Goal: Task Accomplishment & Management: Complete application form

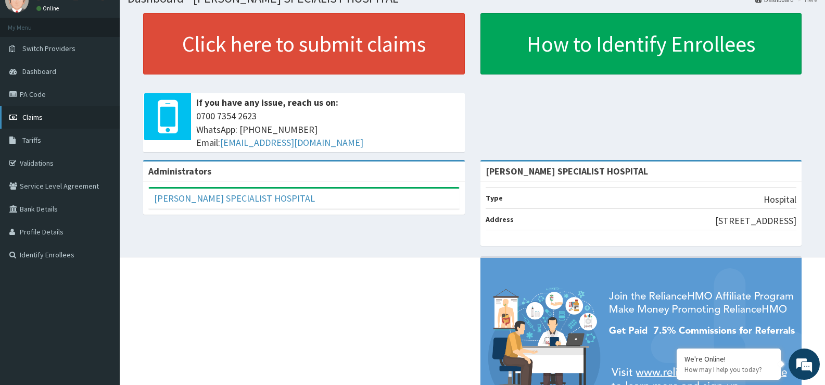
scroll to position [52, 0]
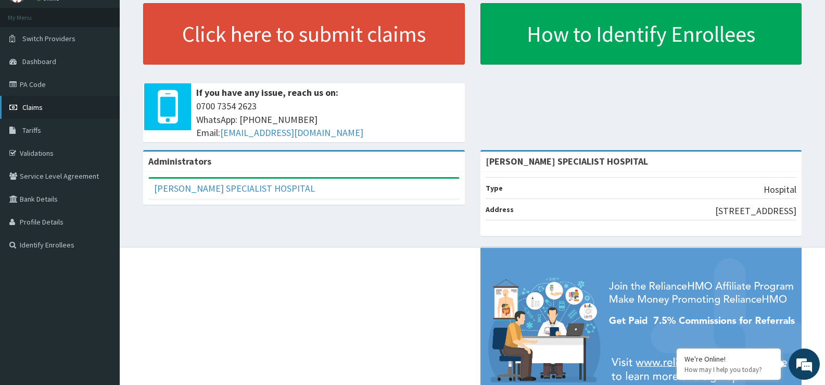
click at [31, 152] on ul "My Menu Switch Providers Dashboard PA Code Claims Tariffs Validations Service L…" at bounding box center [60, 132] width 120 height 248
click at [31, 104] on span "Claims" at bounding box center [32, 107] width 20 height 9
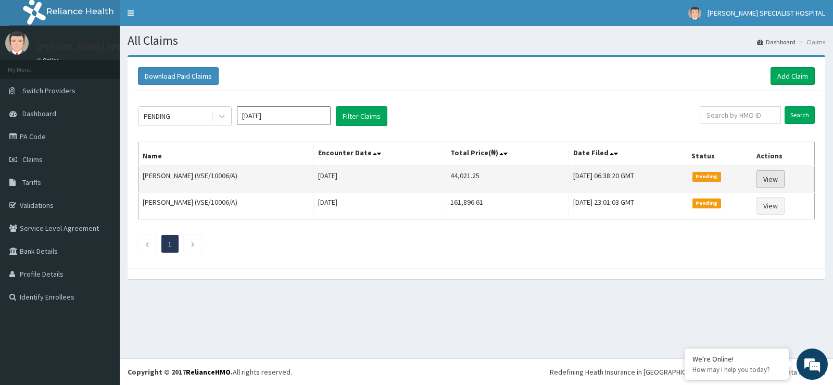
click at [773, 178] on link "View" at bounding box center [771, 179] width 28 height 18
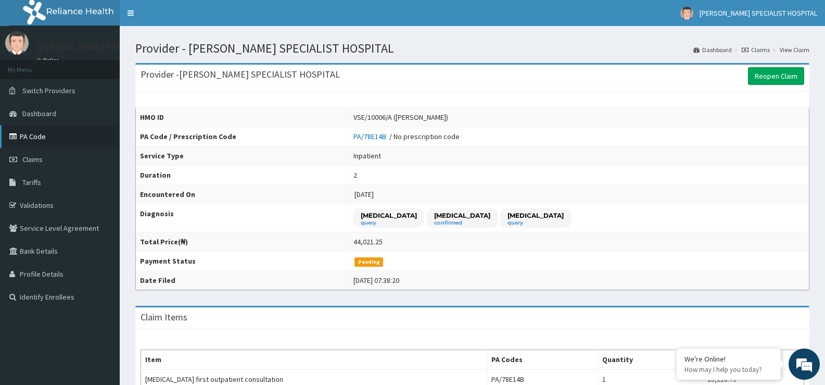
click at [43, 141] on link "PA Code" at bounding box center [60, 136] width 120 height 23
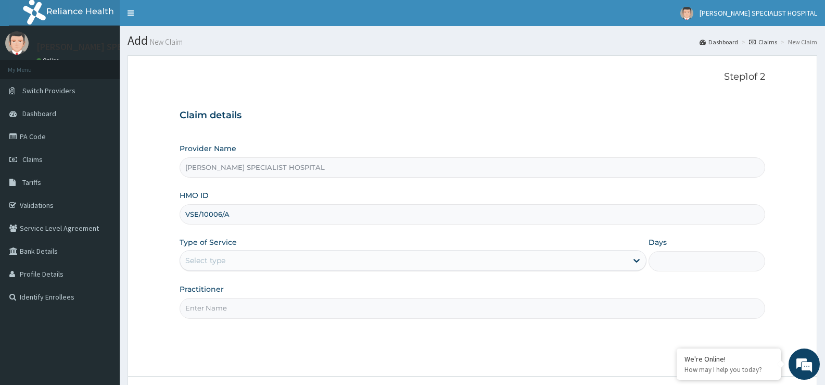
type input "VSE/10006/A"
click at [204, 260] on div "Select type" at bounding box center [205, 260] width 40 height 10
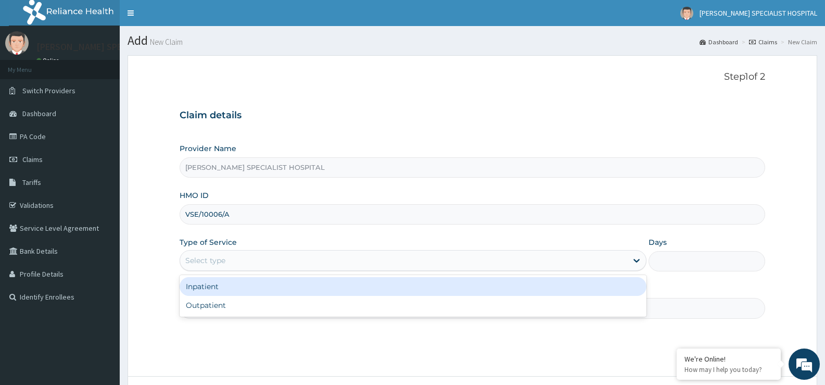
click at [196, 286] on div "Inpatient" at bounding box center [413, 286] width 467 height 19
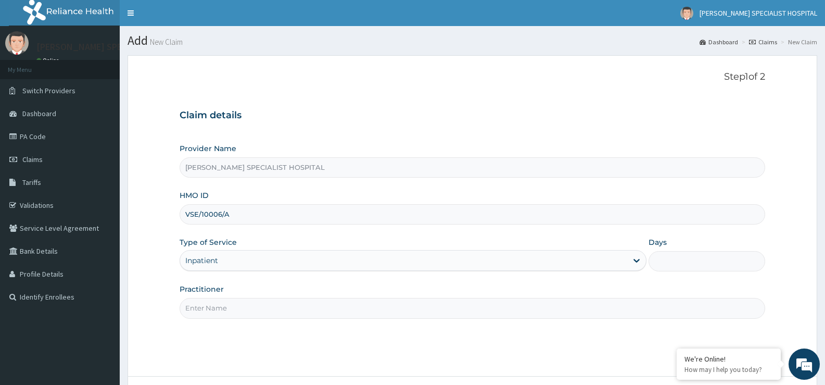
click at [191, 307] on input "Practitioner" at bounding box center [473, 308] width 586 height 20
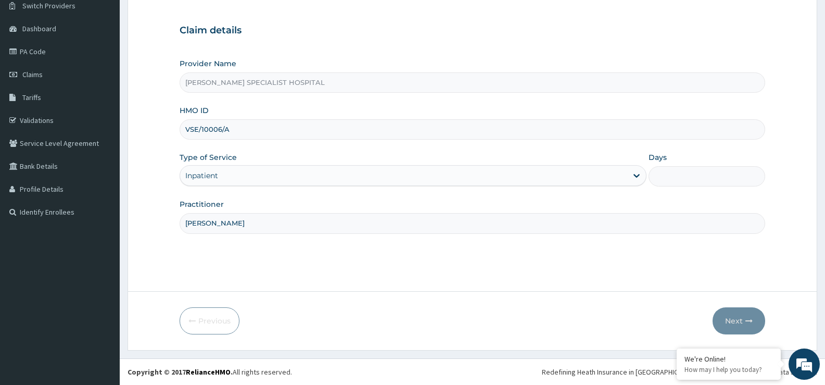
type input "DR JOHN"
click at [661, 184] on input "Days" at bounding box center [707, 176] width 117 height 20
type input "2"
click at [727, 328] on button "Next" at bounding box center [739, 320] width 53 height 27
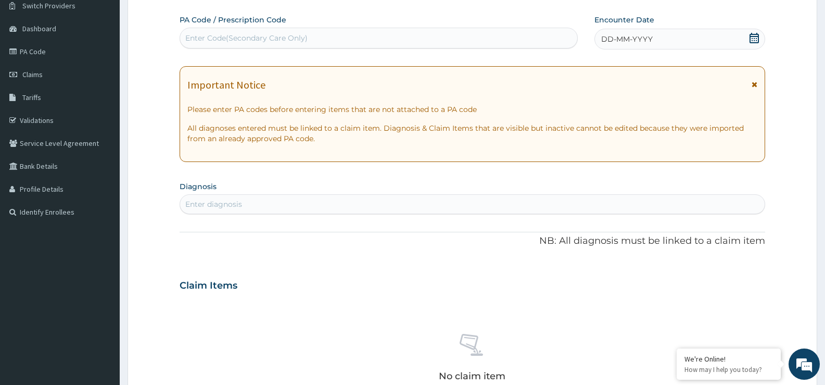
click at [274, 29] on div "Enter Code(Secondary Care Only)" at bounding box center [379, 38] width 398 height 21
paste input "PA/B816F8"
type input "PA/B816F8"
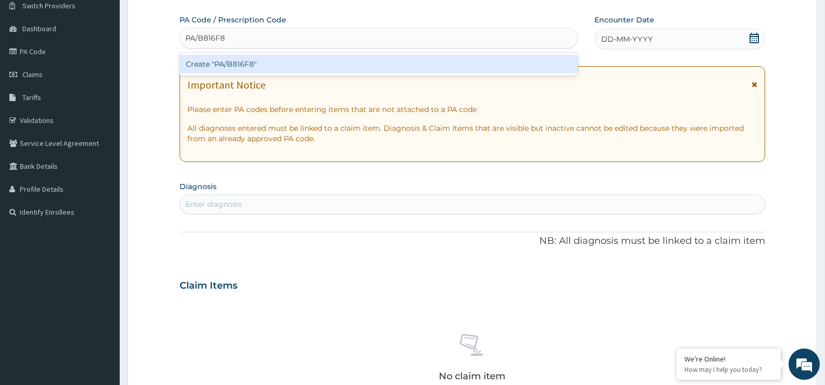
click at [255, 61] on div "Create "PA/B816F8"" at bounding box center [379, 64] width 398 height 19
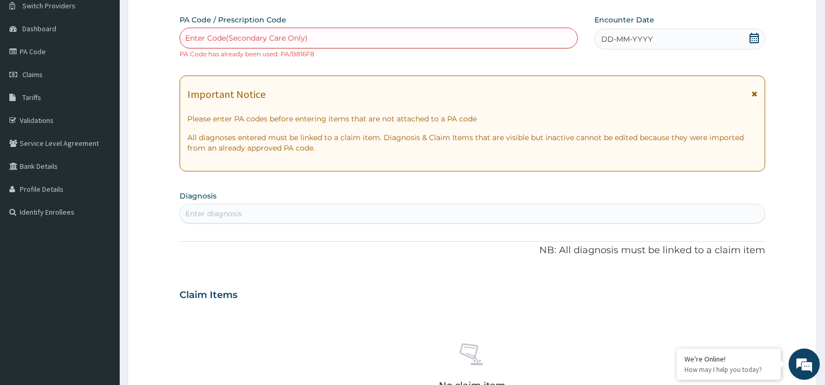
drag, startPoint x: 211, startPoint y: 44, endPoint x: 217, endPoint y: 34, distance: 11.6
drag, startPoint x: 217, startPoint y: 34, endPoint x: 204, endPoint y: 34, distance: 13.0
drag, startPoint x: 204, startPoint y: 34, endPoint x: 212, endPoint y: 15, distance: 21.2
click at [212, 15] on label "PA Code / Prescription Code" at bounding box center [233, 20] width 107 height 10
click at [344, 39] on div "Enter Code(Secondary Care Only)" at bounding box center [378, 38] width 397 height 17
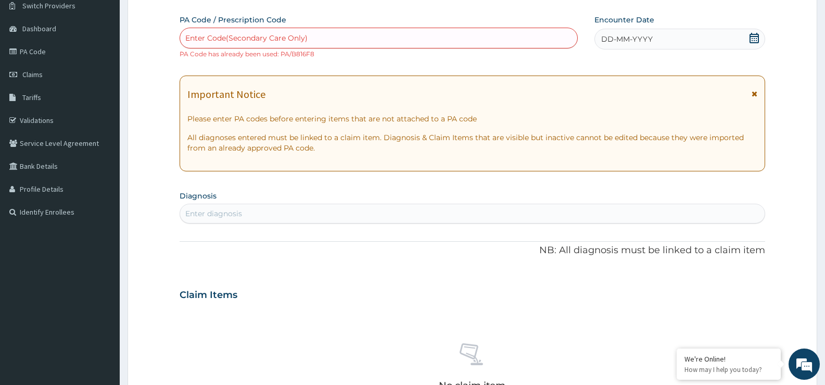
paste input "PA/8C8569"
type input "PA/8C8569"
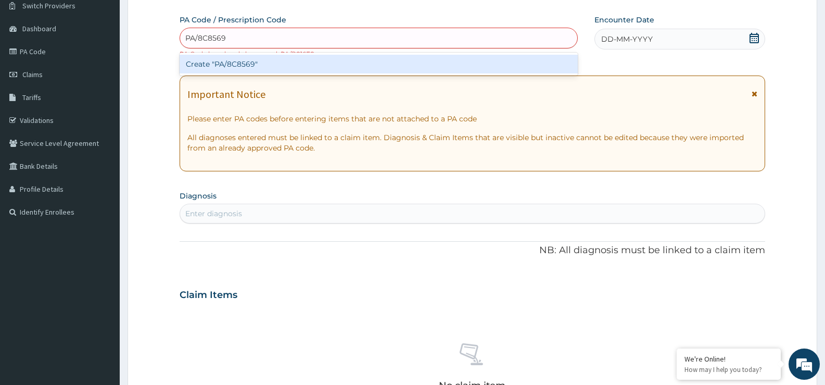
click at [346, 60] on div "Create "PA/8C8569"" at bounding box center [379, 64] width 398 height 19
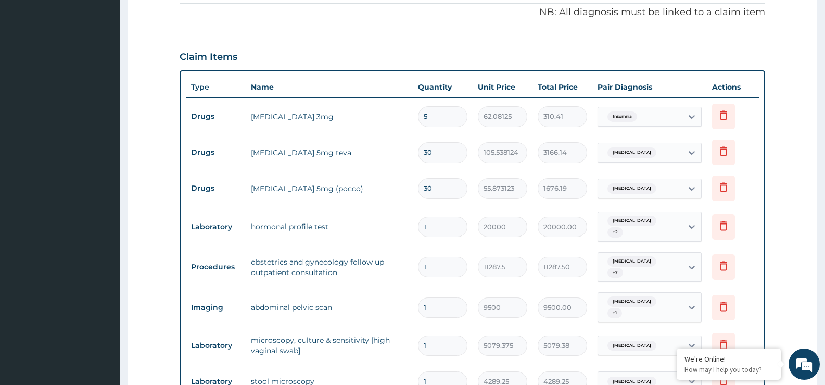
scroll to position [628, 0]
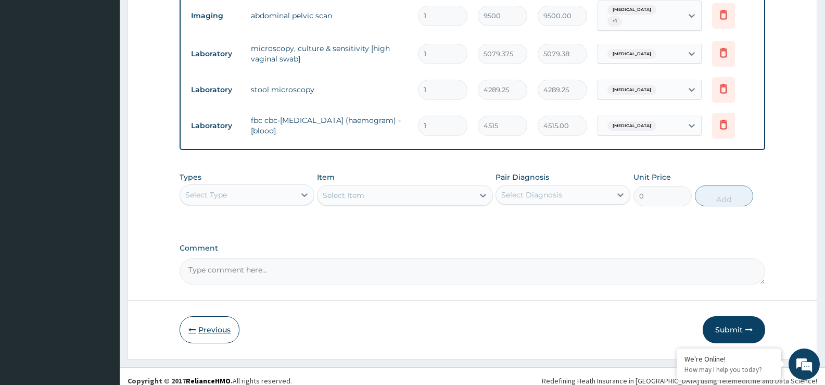
click at [215, 319] on button "Previous" at bounding box center [210, 329] width 60 height 27
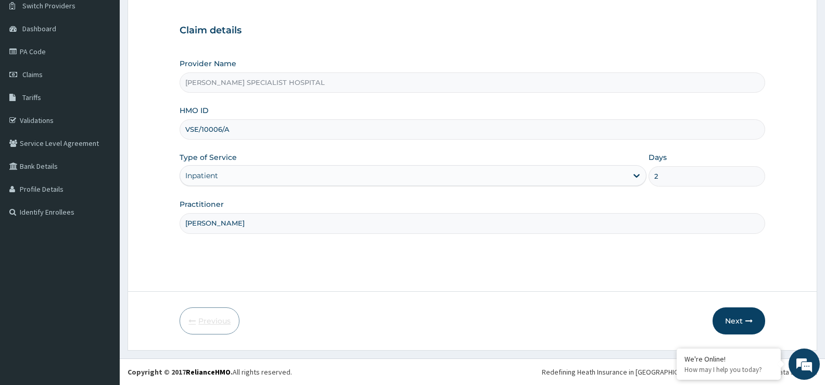
scroll to position [85, 0]
click at [228, 176] on div "Inpatient" at bounding box center [403, 175] width 447 height 17
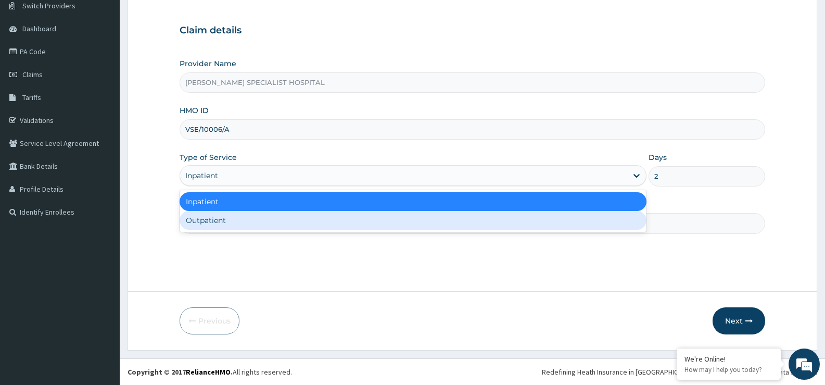
click at [220, 220] on div "Outpatient" at bounding box center [413, 220] width 467 height 19
type input "1"
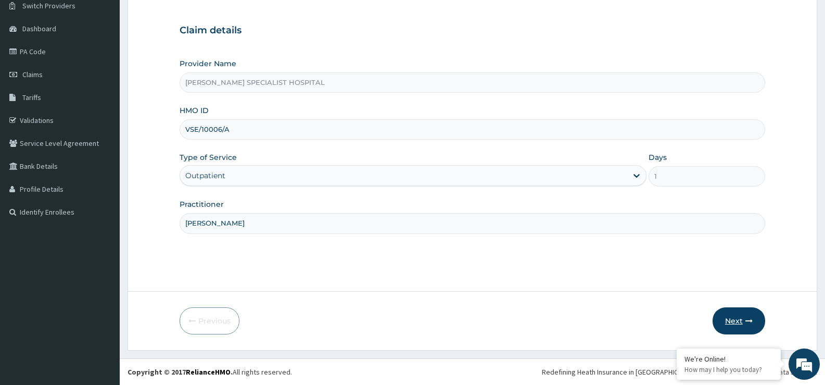
click at [725, 324] on button "Next" at bounding box center [739, 320] width 53 height 27
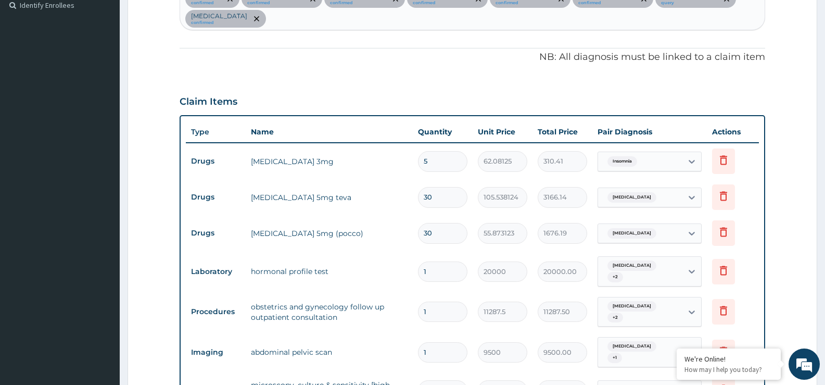
scroll to position [628, 0]
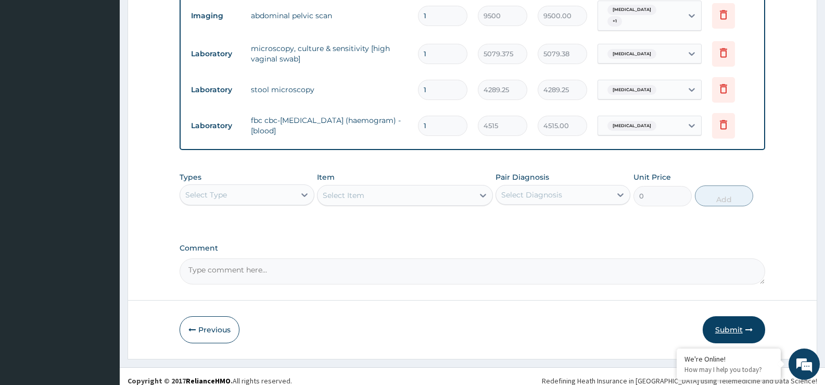
click at [719, 322] on button "Submit" at bounding box center [734, 329] width 62 height 27
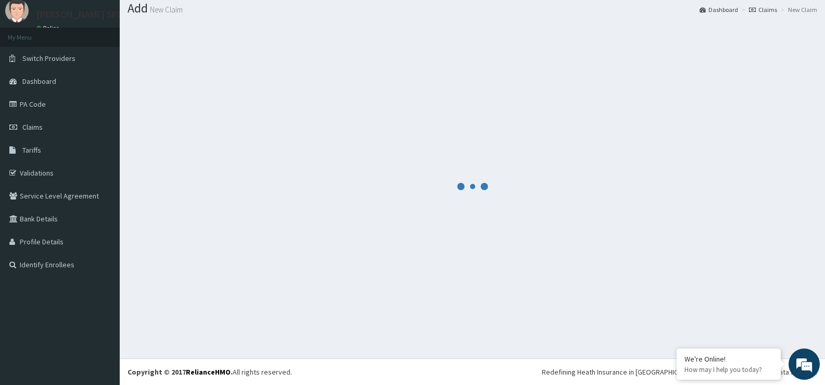
scroll to position [32, 0]
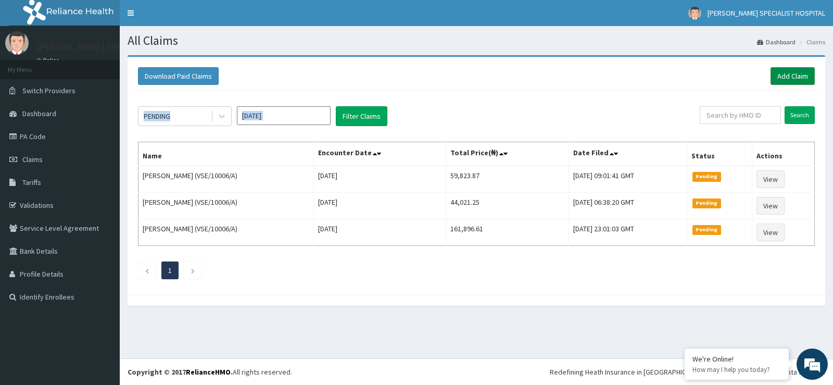
drag, startPoint x: 716, startPoint y: 91, endPoint x: 809, endPoint y: 82, distance: 92.6
click at [729, 91] on div "Download Paid Claims Add Claim × Note you can only download claims within a max…" at bounding box center [477, 176] width 698 height 238
click at [789, 76] on link "Add Claim" at bounding box center [793, 76] width 44 height 18
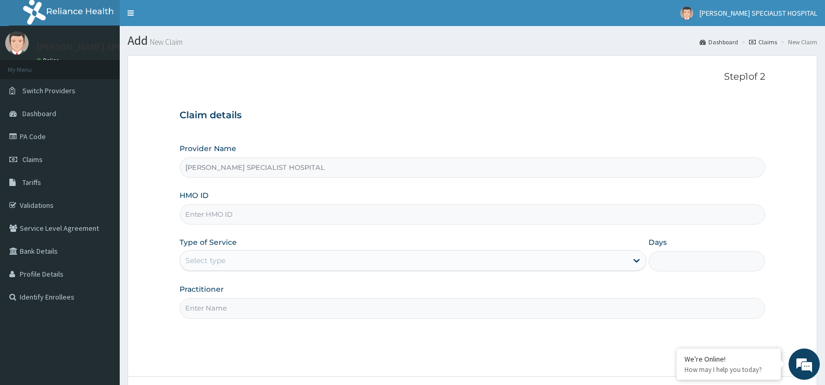
drag, startPoint x: 296, startPoint y: 200, endPoint x: 295, endPoint y: 211, distance: 11.0
drag, startPoint x: 295, startPoint y: 211, endPoint x: 275, endPoint y: 215, distance: 20.2
click at [275, 215] on input "HMO ID" at bounding box center [473, 214] width 586 height 20
paste input "VSE/10006/A"
type input "VSE/10006/A"
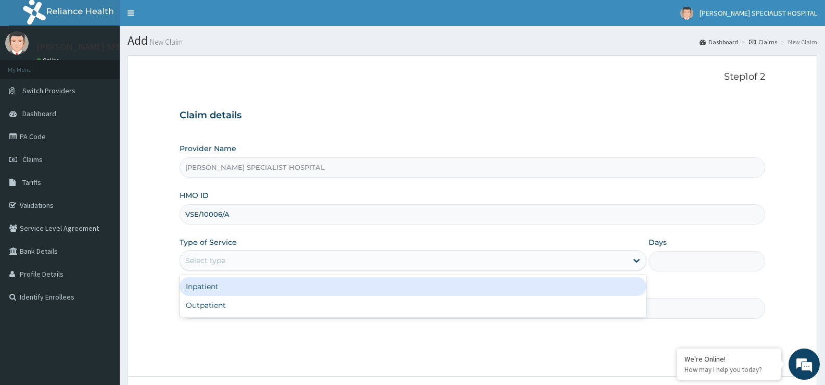
click at [269, 257] on div "Select type" at bounding box center [403, 260] width 447 height 17
click at [250, 283] on div "Inpatient" at bounding box center [413, 286] width 467 height 19
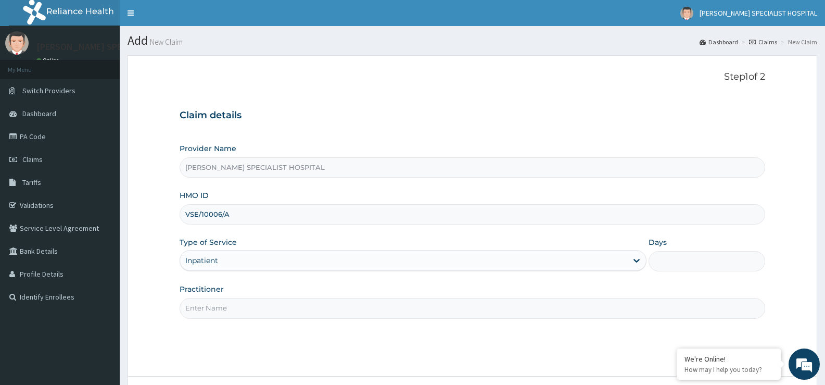
click at [232, 309] on input "Practitioner" at bounding box center [473, 308] width 586 height 20
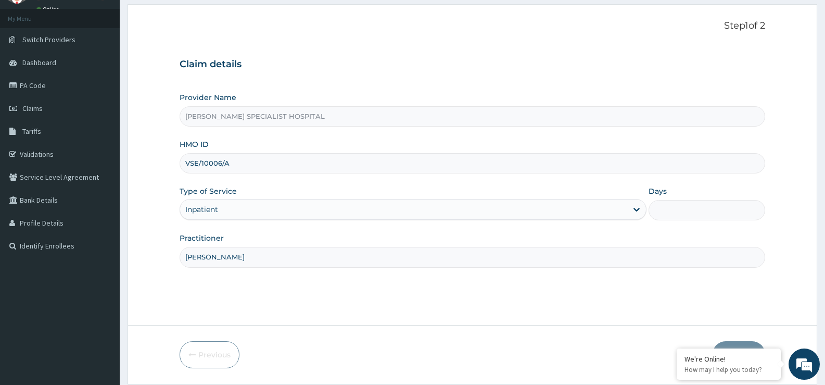
scroll to position [85, 0]
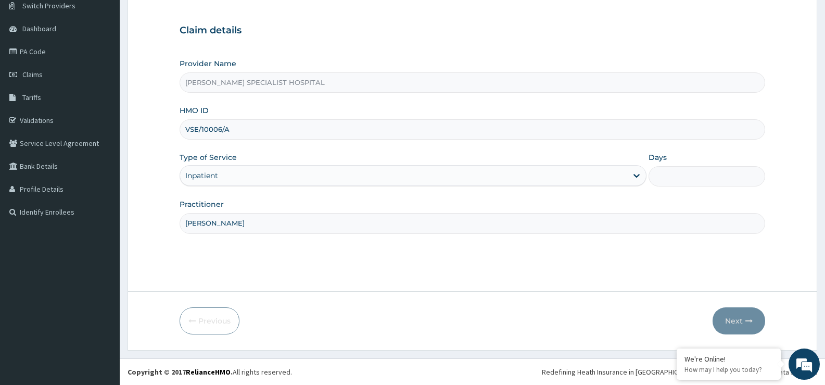
type input "DR JOHN"
click at [710, 173] on input "Days" at bounding box center [707, 176] width 117 height 20
type input "2"
click at [729, 312] on button "Next" at bounding box center [739, 320] width 53 height 27
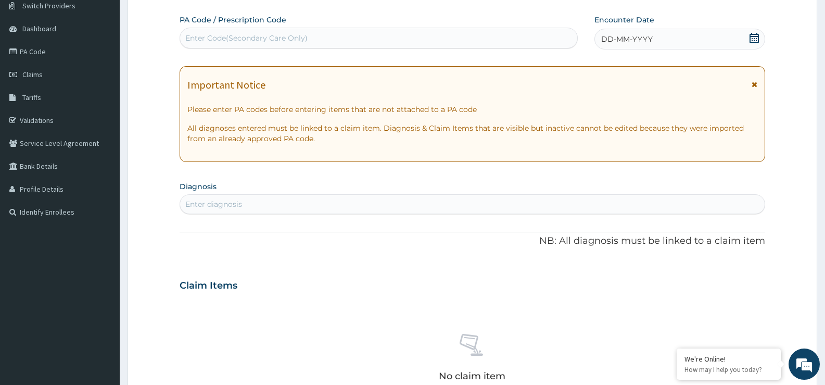
click at [284, 34] on div "Enter Code(Secondary Care Only)" at bounding box center [246, 38] width 122 height 10
paste input "PA/B816F8"
type input "PA/B816F8"
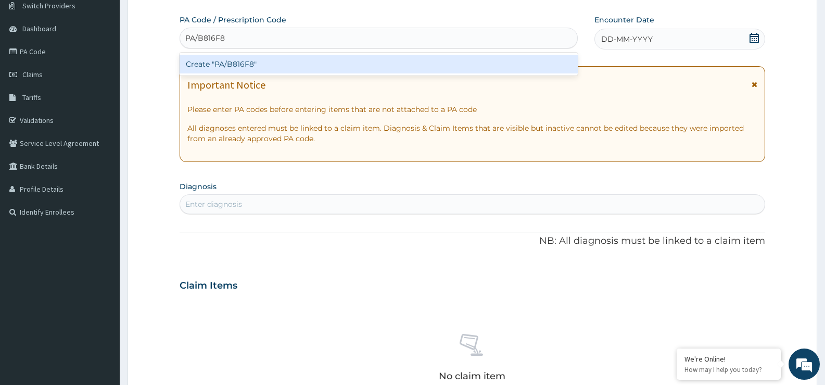
click at [274, 58] on div "Create "PA/B816F8"" at bounding box center [379, 64] width 398 height 19
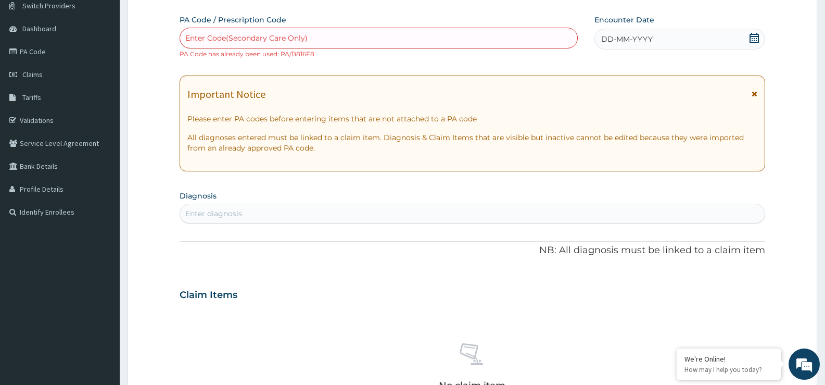
drag, startPoint x: 209, startPoint y: 40, endPoint x: 406, endPoint y: 45, distance: 196.9
click at [409, 41] on div "Enter Code(Secondary Care Only)" at bounding box center [378, 38] width 397 height 17
paste input "PA/E850D2"
type input "PA/E850D2"
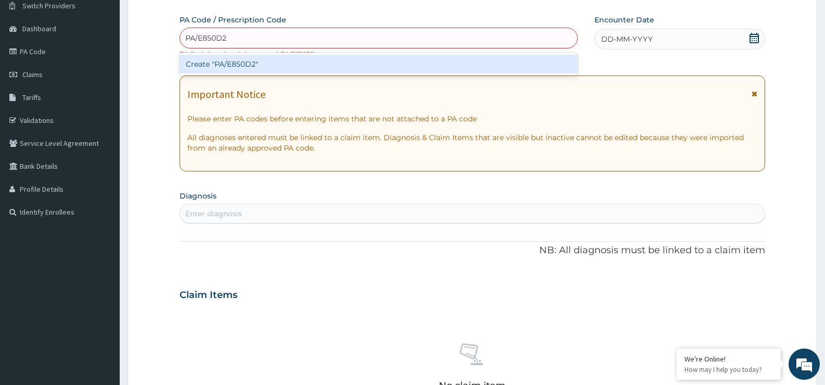
click at [494, 62] on div "Create "PA/E850D2"" at bounding box center [379, 64] width 398 height 19
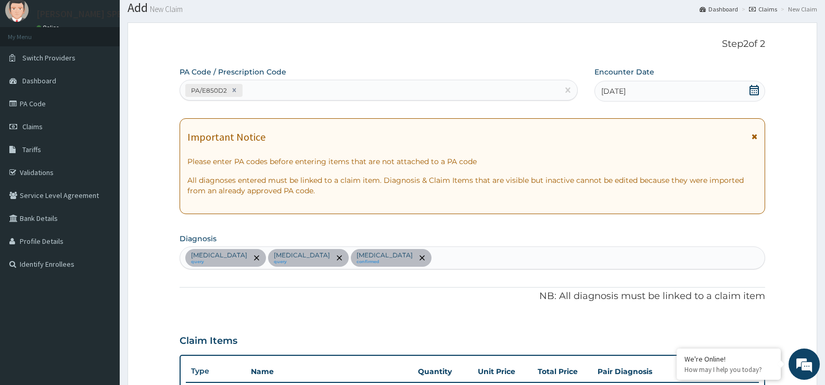
scroll to position [321, 0]
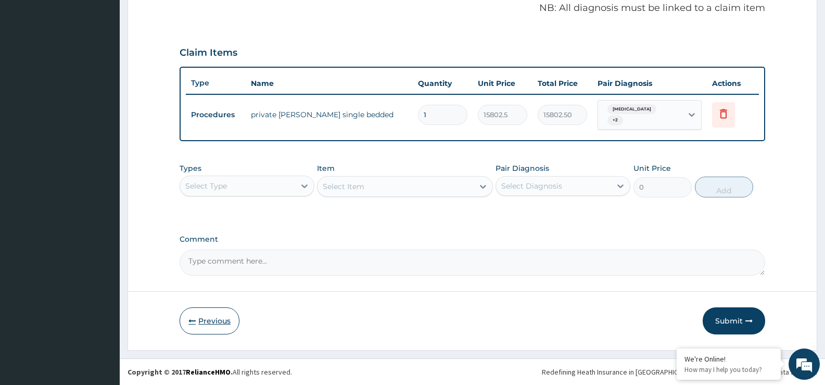
click at [208, 321] on button "Previous" at bounding box center [210, 320] width 60 height 27
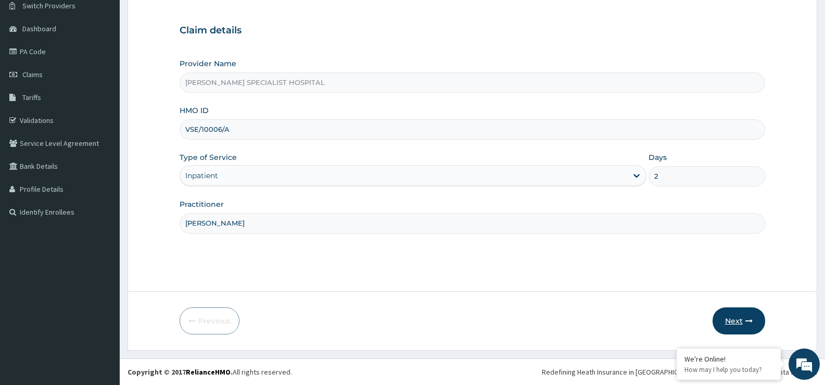
click at [736, 313] on button "Next" at bounding box center [739, 320] width 53 height 27
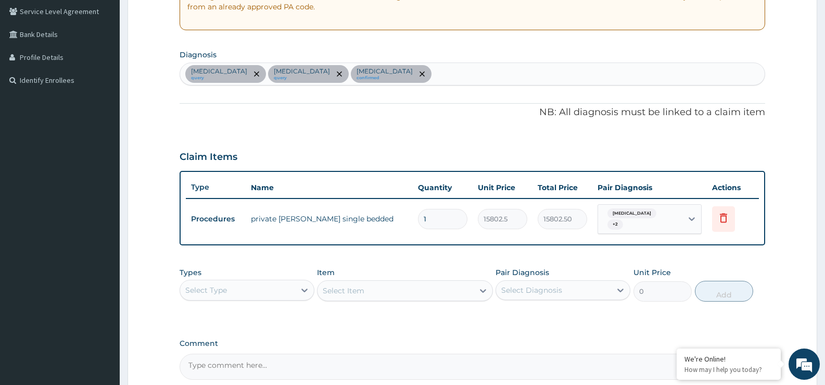
scroll to position [321, 0]
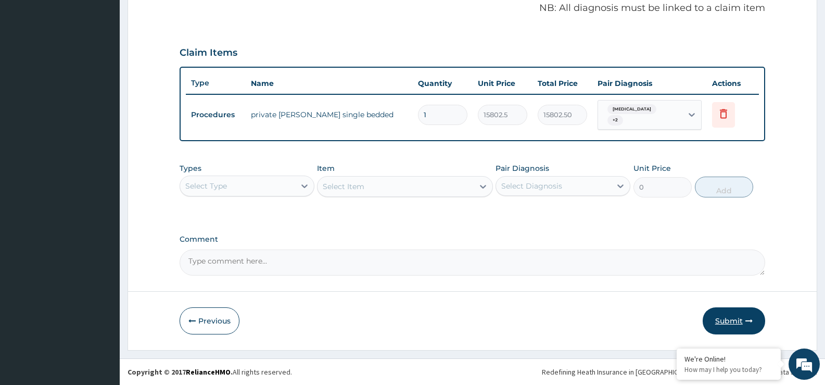
click at [741, 327] on button "Submit" at bounding box center [734, 320] width 62 height 27
click at [741, 327] on div "Step 2 of 2 PA Code / Prescription Code PA/E850D2 Encounter Date 29-07-2025 Imp…" at bounding box center [473, 42] width 690 height 616
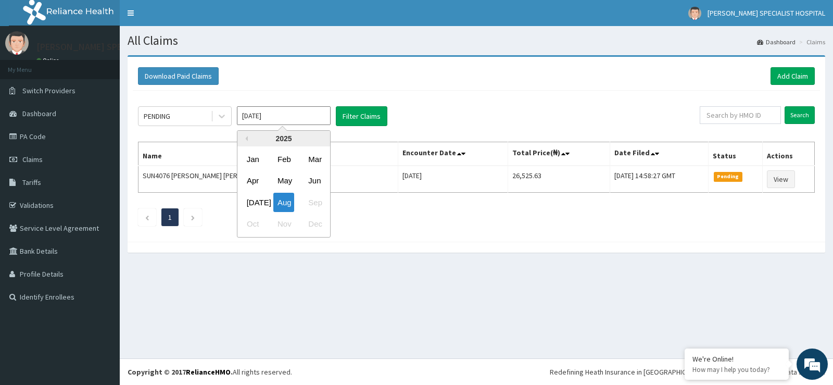
click at [261, 108] on input "[DATE]" at bounding box center [284, 115] width 94 height 19
click at [252, 194] on div "[DATE]" at bounding box center [253, 202] width 21 height 19
type input "[DATE]"
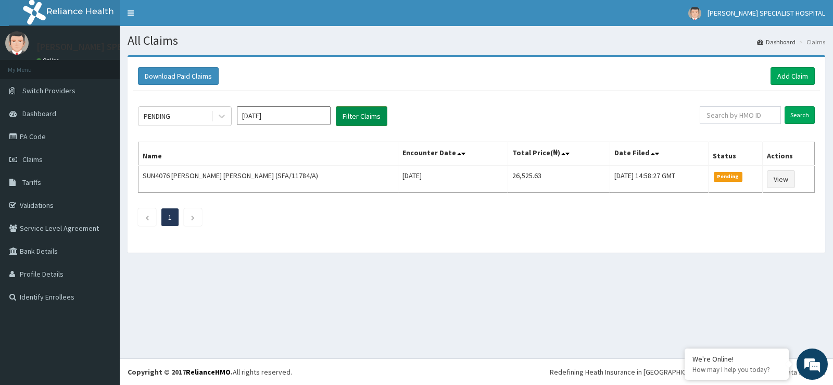
drag, startPoint x: 369, startPoint y: 105, endPoint x: 362, endPoint y: 112, distance: 9.6
click at [367, 107] on div "PENDING [DATE] Filter Claims Search Name Encounter Date Total Price(₦) Date Fil…" at bounding box center [476, 164] width 687 height 146
click at [362, 112] on button "Filter Claims" at bounding box center [362, 116] width 52 height 20
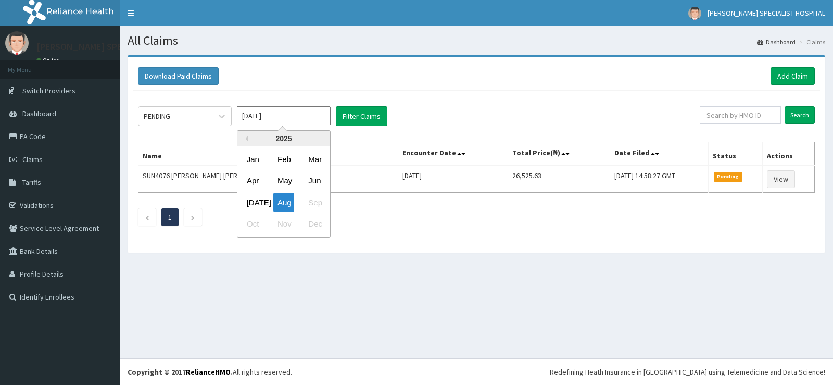
click at [255, 205] on div "Jul" at bounding box center [253, 202] width 21 height 19
type input "Jul 2025"
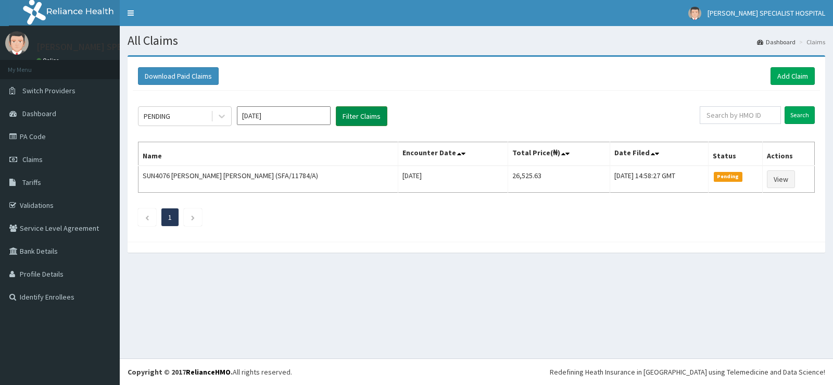
click at [359, 115] on button "Filter Claims" at bounding box center [362, 116] width 52 height 20
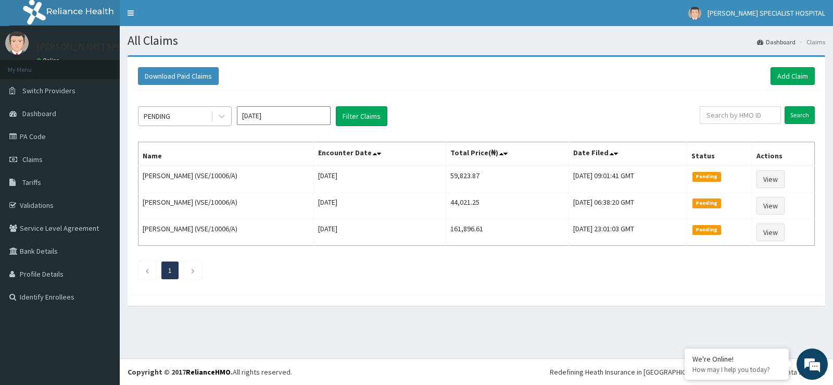
click at [194, 118] on div "PENDING" at bounding box center [175, 116] width 72 height 17
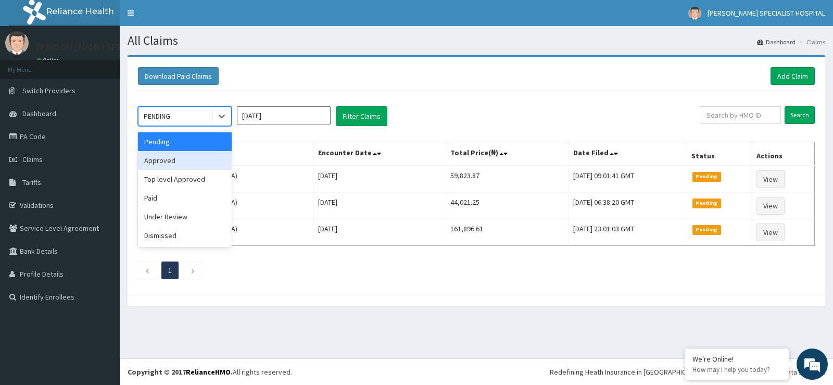
click at [178, 153] on div "Approved" at bounding box center [185, 160] width 94 height 19
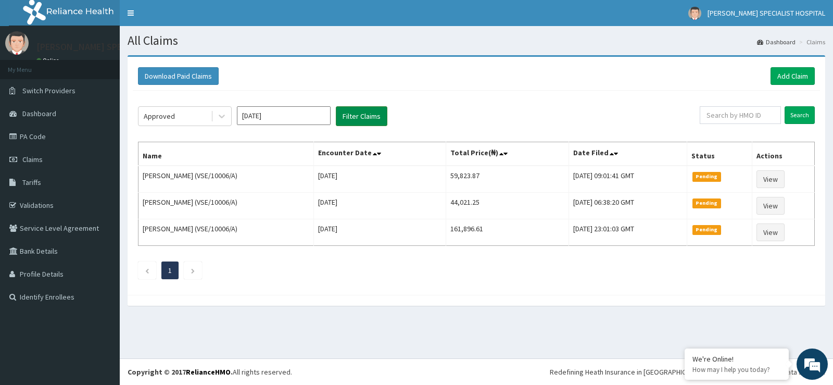
click at [345, 117] on button "Filter Claims" at bounding box center [362, 116] width 52 height 20
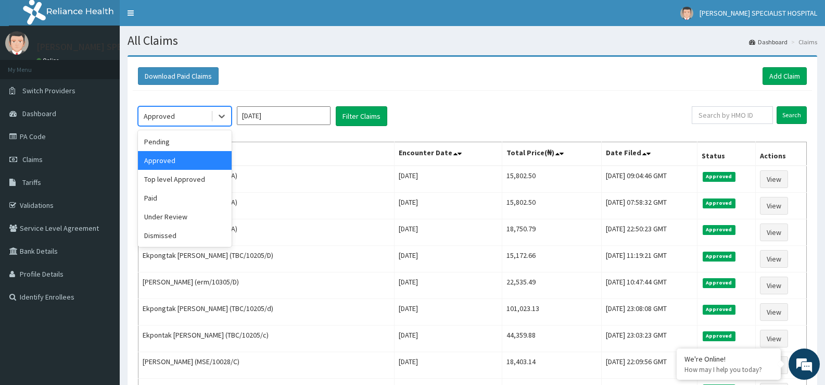
click at [164, 121] on div "Approved" at bounding box center [159, 116] width 31 height 10
click at [150, 150] on div "Pending" at bounding box center [185, 141] width 94 height 19
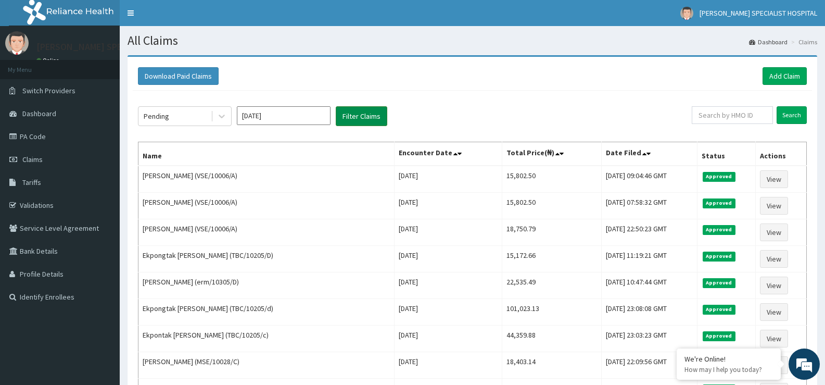
click at [350, 113] on button "Filter Claims" at bounding box center [362, 116] width 52 height 20
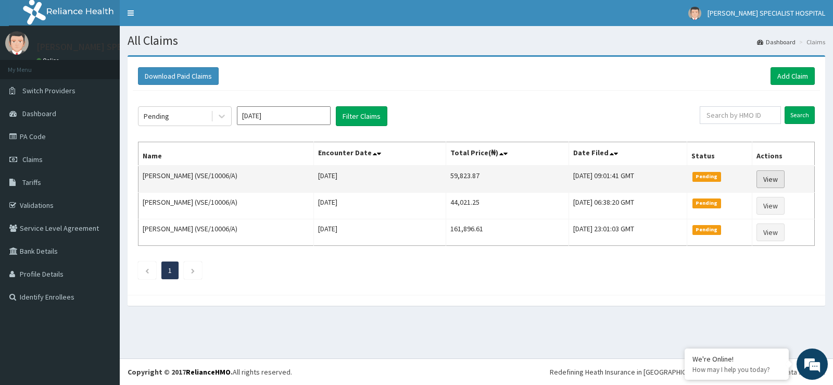
click at [784, 181] on link "View" at bounding box center [771, 179] width 28 height 18
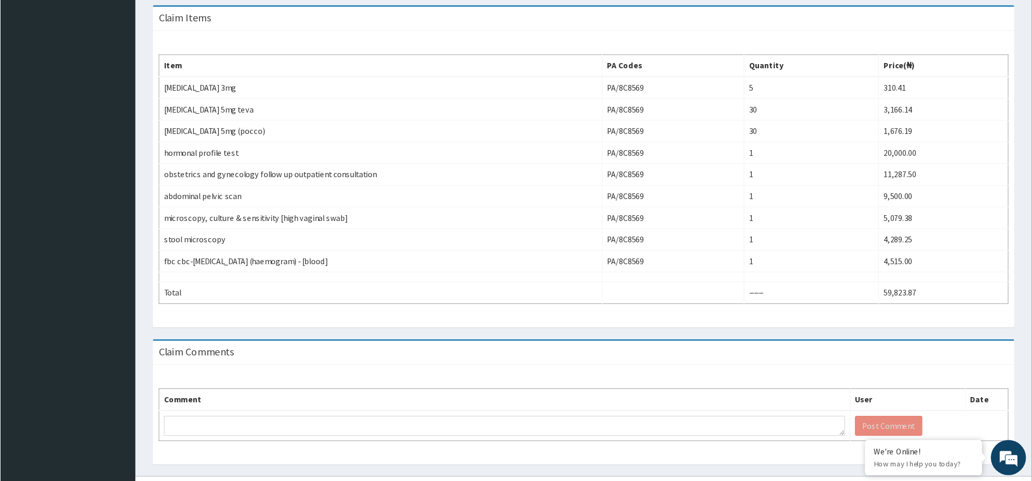
scroll to position [272, 0]
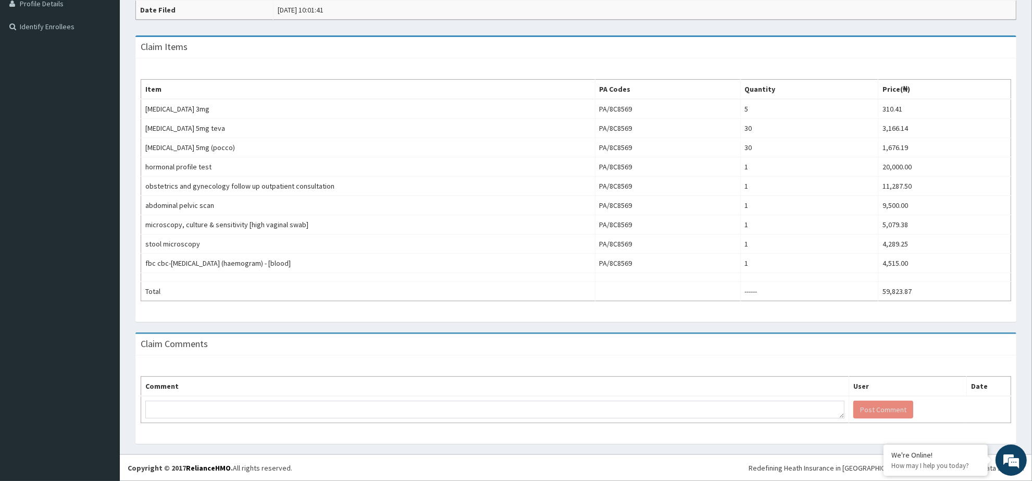
drag, startPoint x: 827, startPoint y: 1, endPoint x: 722, endPoint y: 305, distance: 321.9
click at [722, 305] on div "Item PA Codes Quantity Price(₦) [MEDICAL_DATA] 3mg PA/8C8569 5 310.41 [MEDICAL_…" at bounding box center [575, 189] width 881 height 263
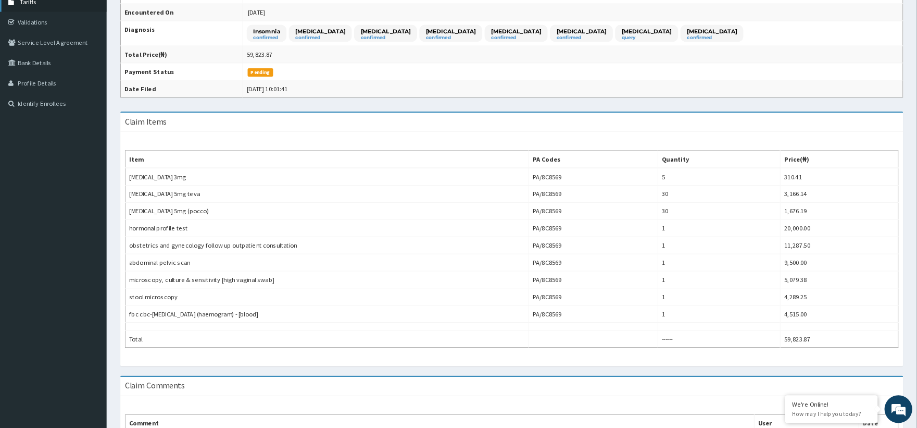
scroll to position [181, 0]
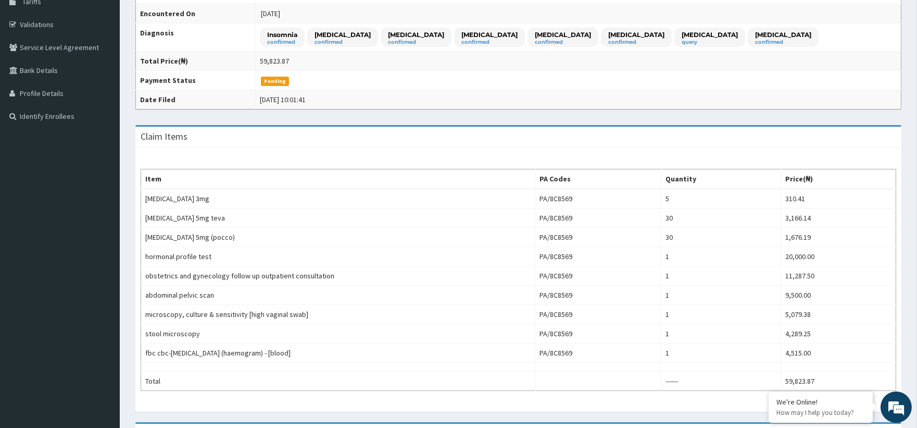
drag, startPoint x: 79, startPoint y: 6, endPoint x: 337, endPoint y: 62, distance: 263.8
click at [337, 62] on td "59,823.87" at bounding box center [578, 61] width 646 height 19
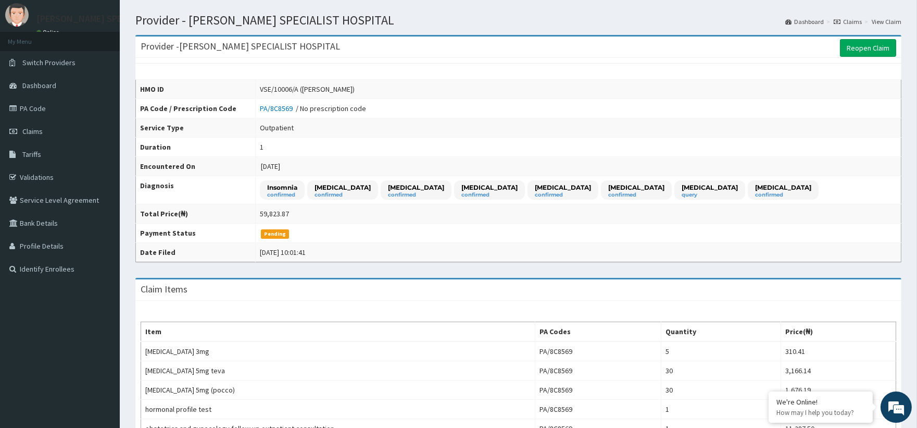
scroll to position [0, 0]
